Goal: Task Accomplishment & Management: Manage account settings

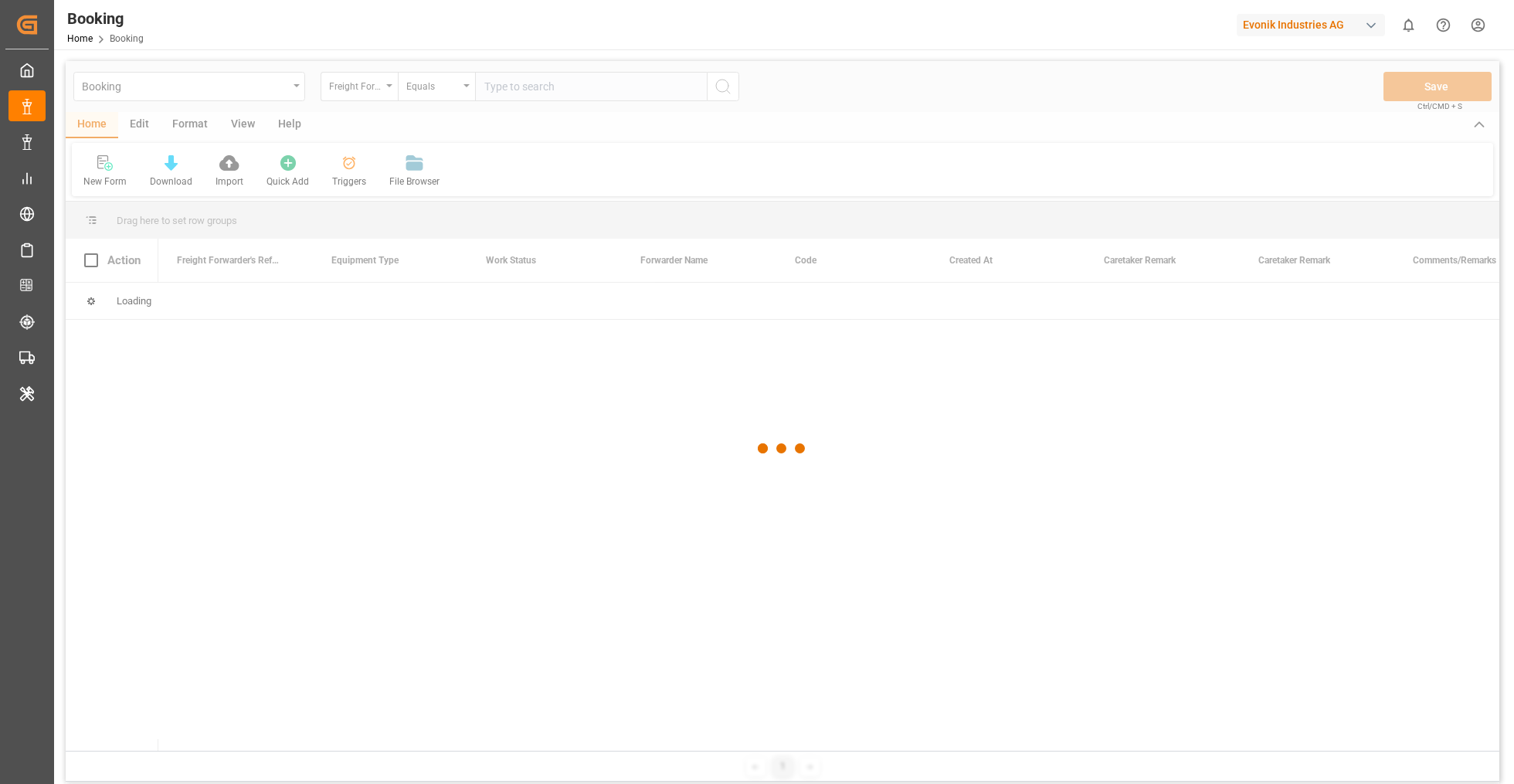
click at [193, 134] on div at bounding box center [781, 448] width 1433 height 775
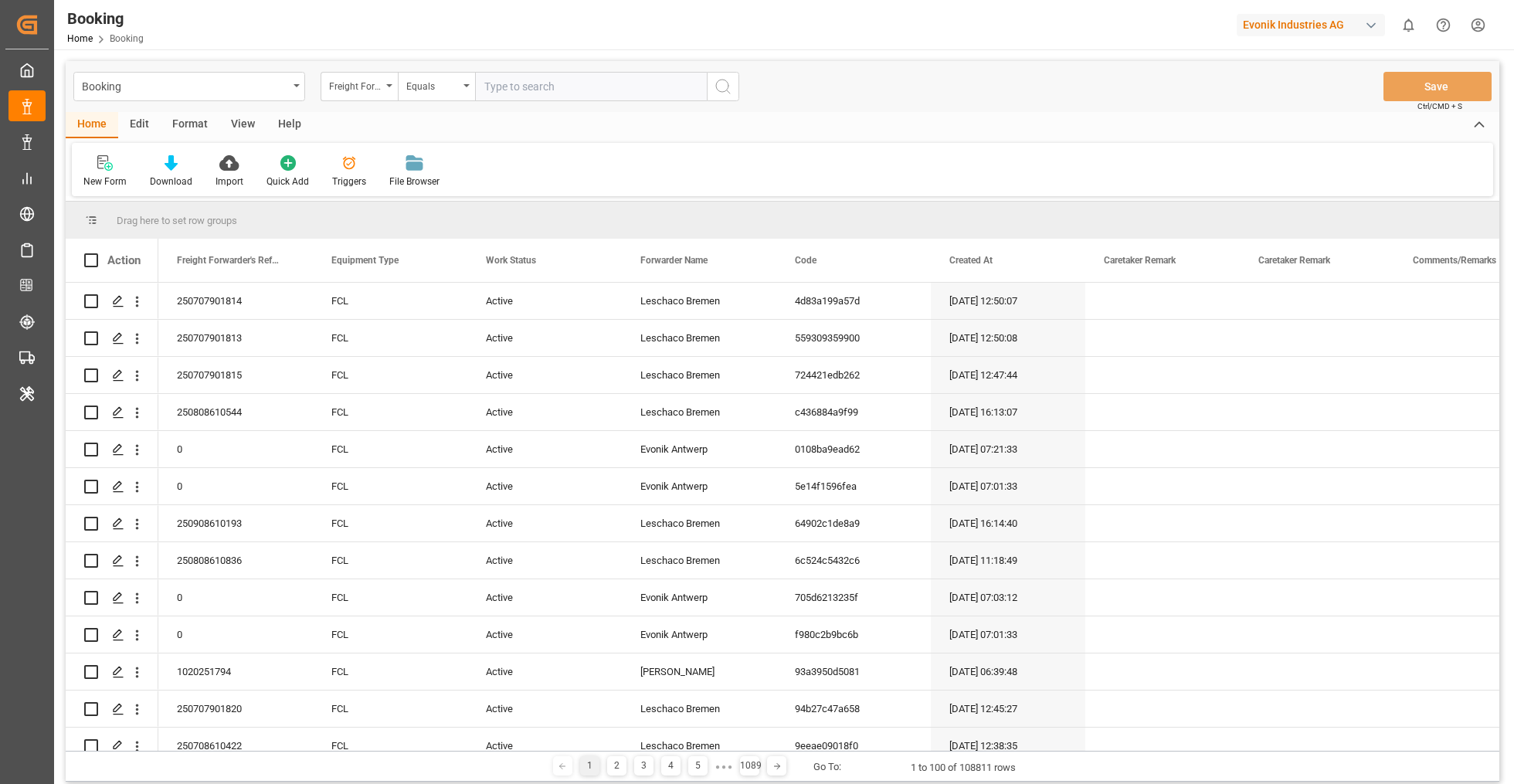
click at [193, 130] on div "Format" at bounding box center [190, 125] width 59 height 27
click at [117, 163] on div at bounding box center [107, 163] width 46 height 17
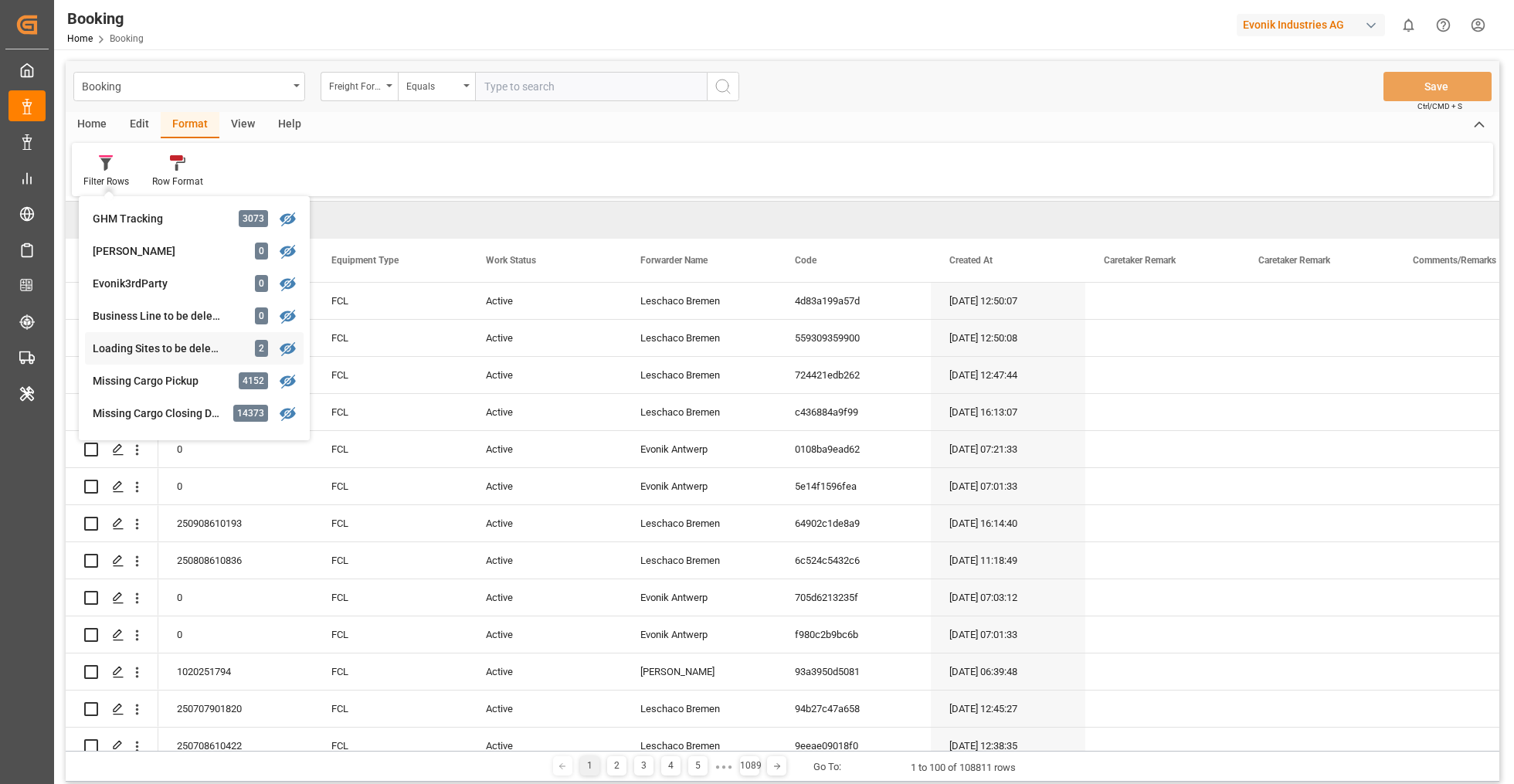
click at [196, 337] on div "Loading Sites to be deleted 2" at bounding box center [194, 347] width 219 height 32
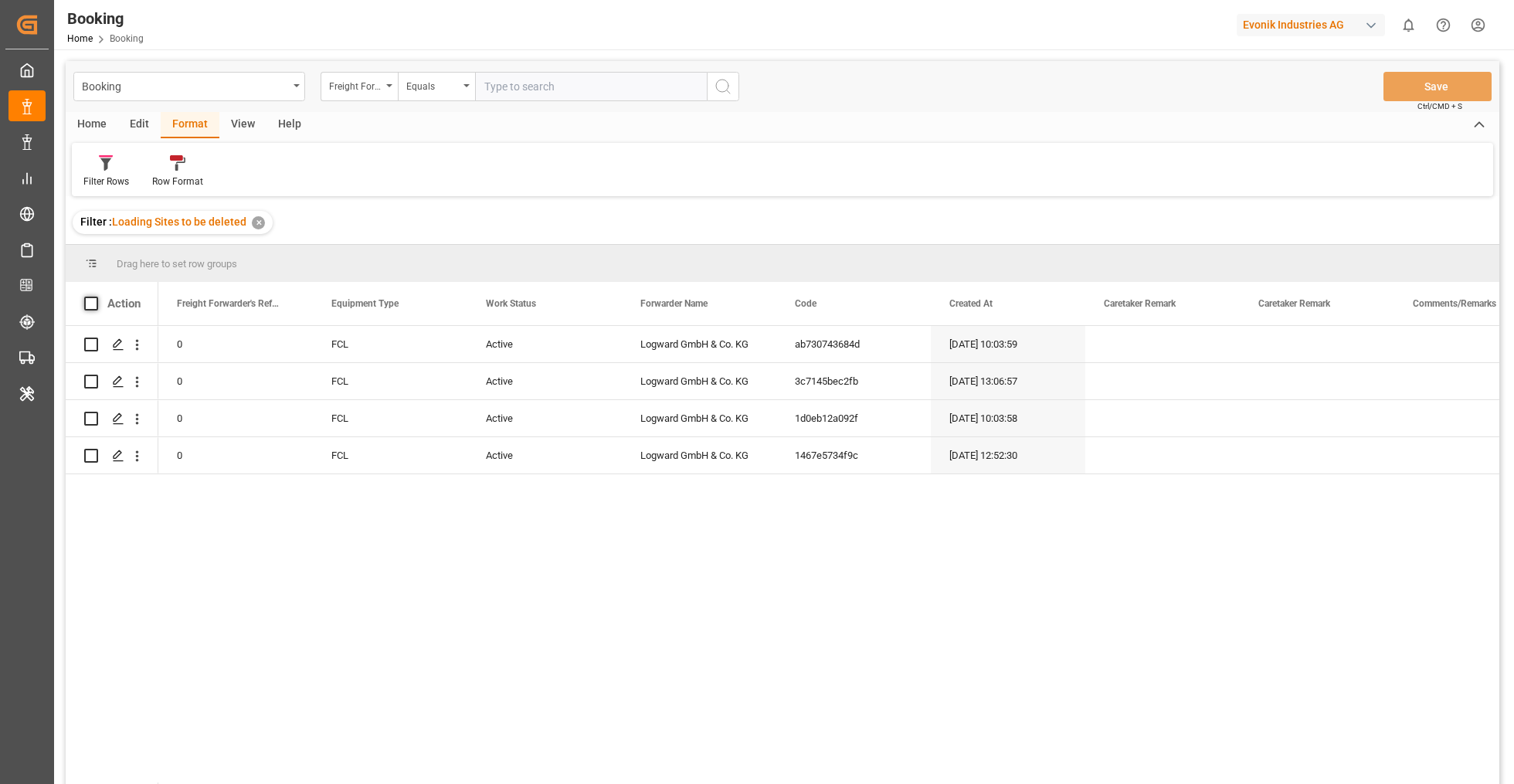
click at [97, 304] on span at bounding box center [91, 303] width 14 height 14
click at [96, 297] on input "checkbox" at bounding box center [96, 297] width 0 height 0
checkbox input "true"
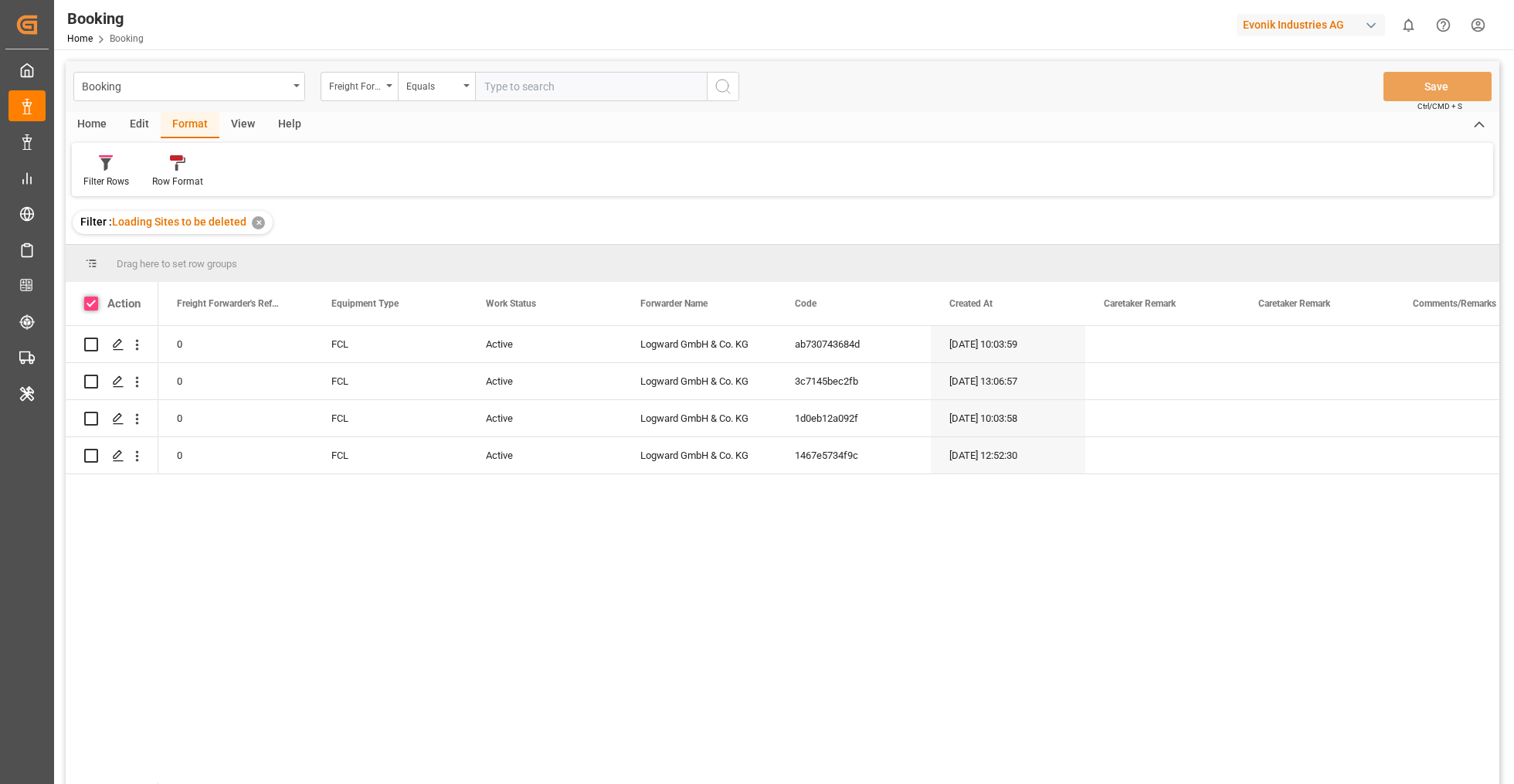
checkbox input "true"
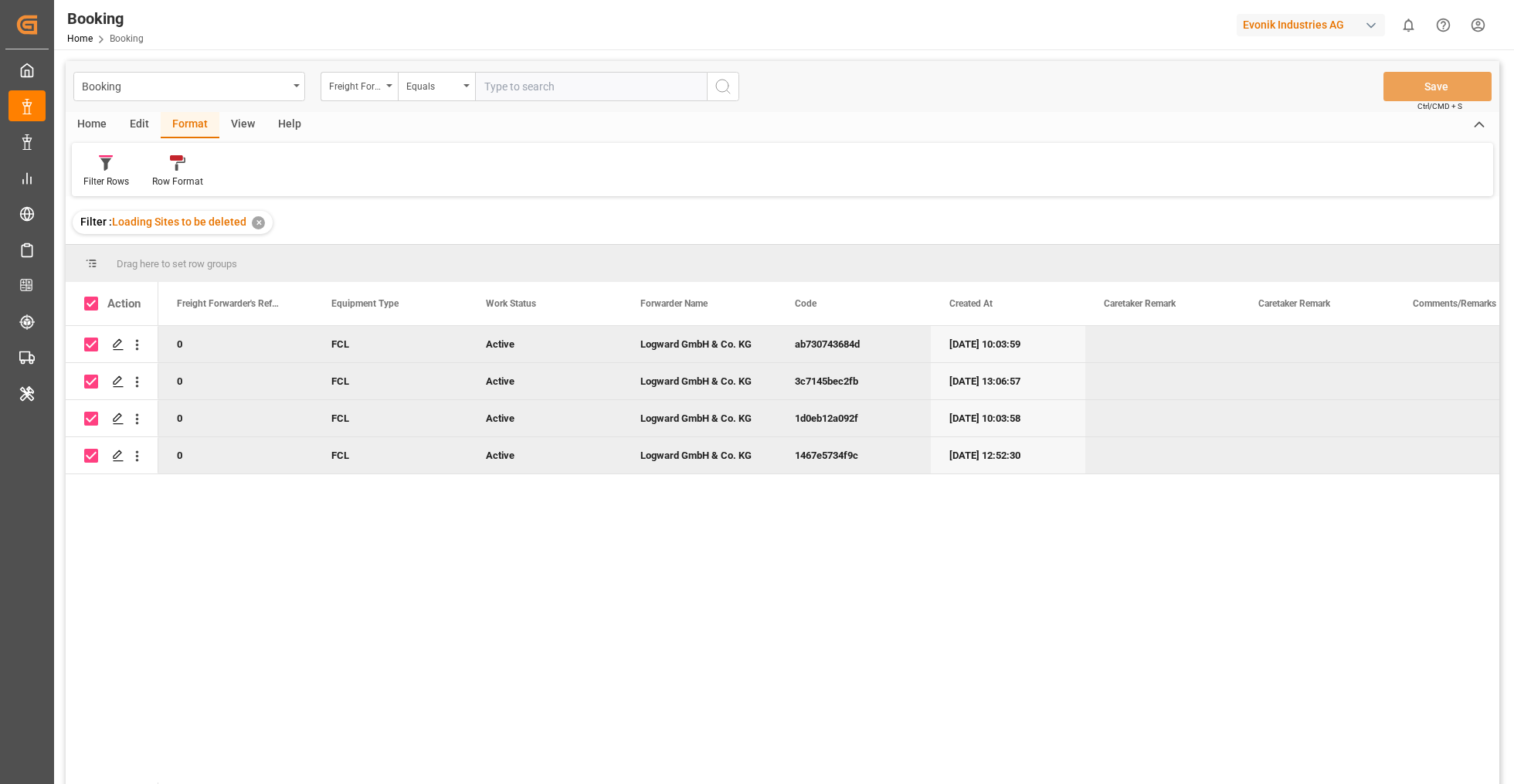
click at [152, 125] on div "Edit" at bounding box center [140, 125] width 42 height 27
click at [245, 175] on div "Bulk Delete" at bounding box center [248, 181] width 46 height 14
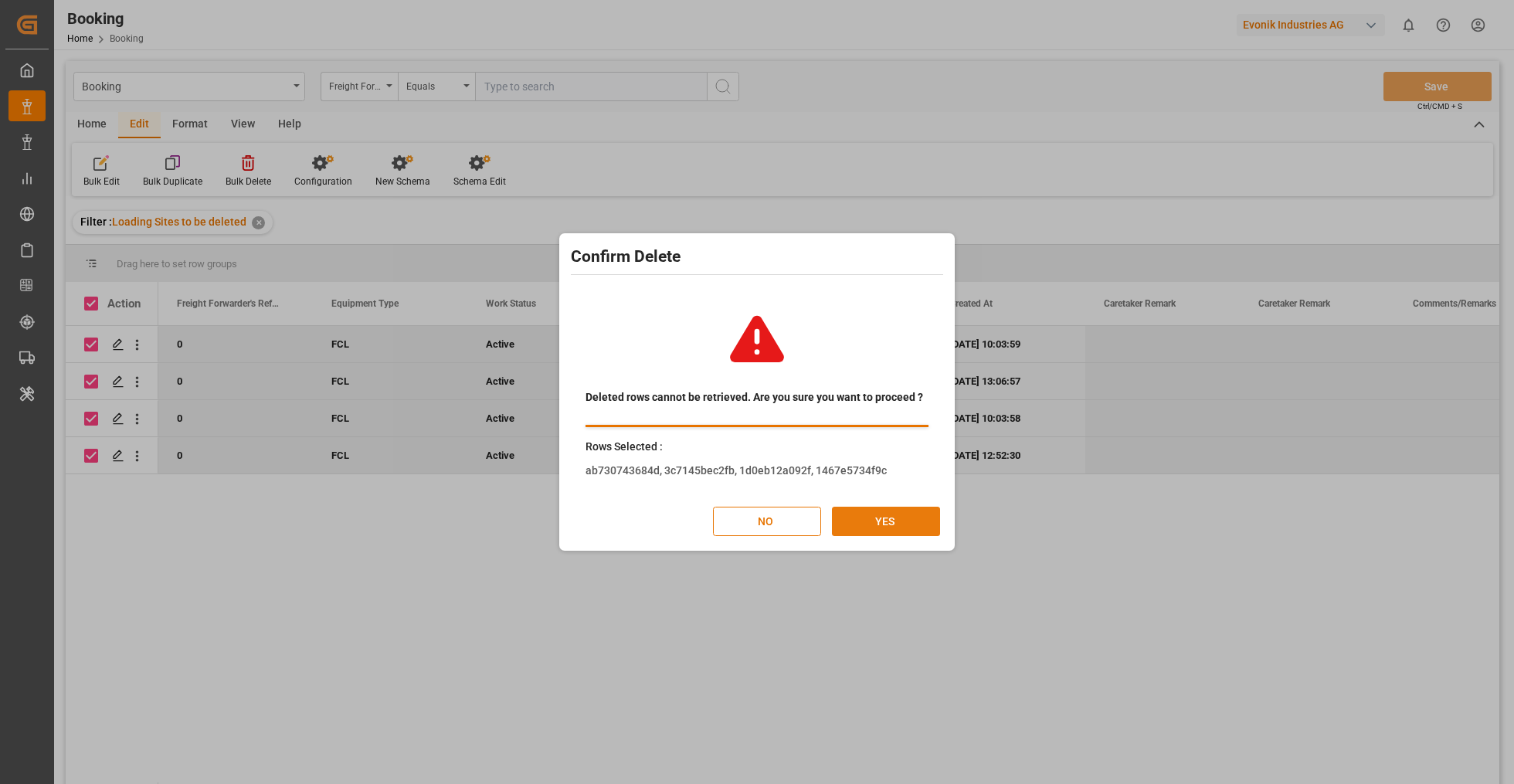
click at [897, 527] on button "YES" at bounding box center [886, 521] width 108 height 29
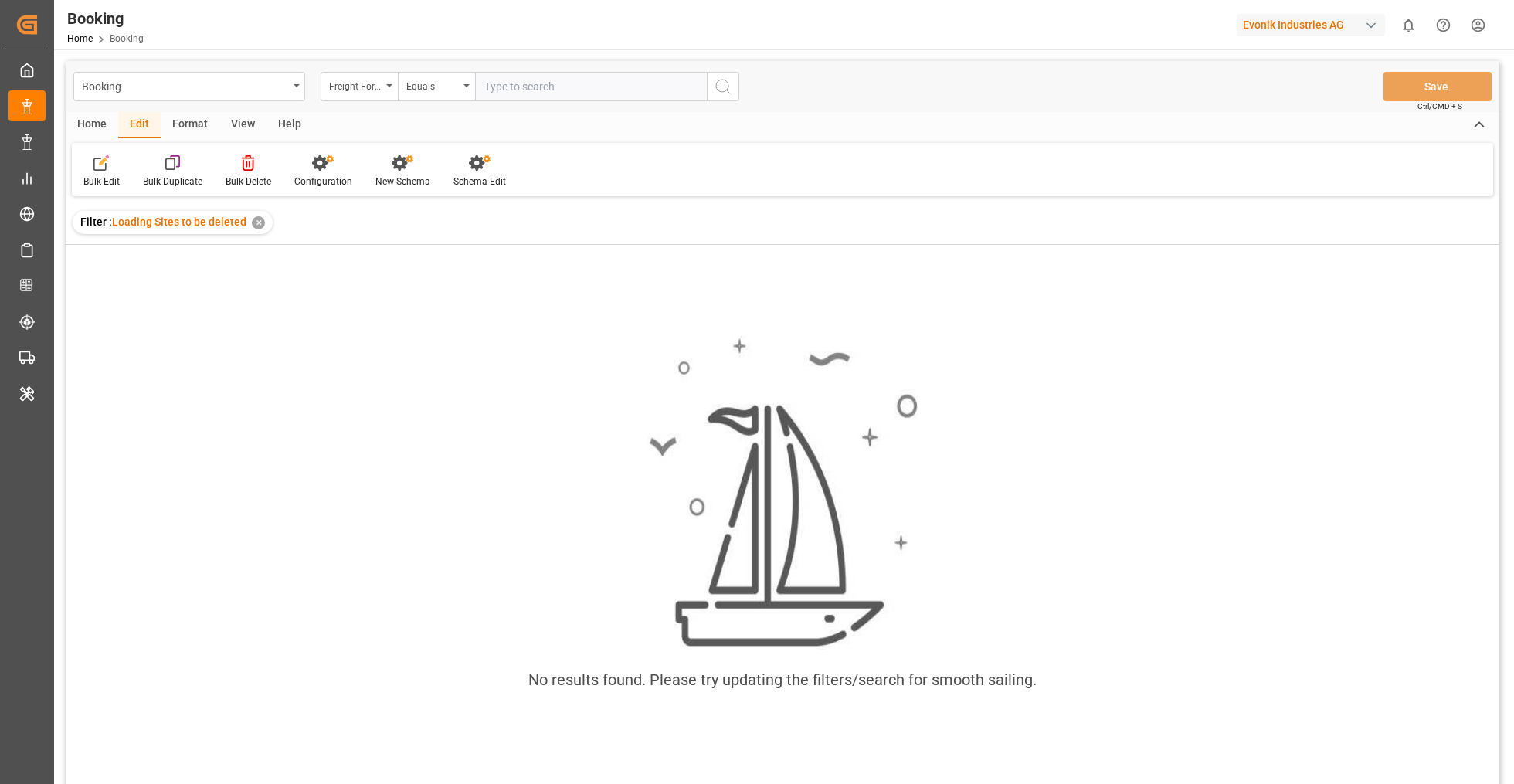
click at [256, 224] on div "✕" at bounding box center [258, 222] width 13 height 13
